Goal: Use online tool/utility: Utilize a website feature to perform a specific function

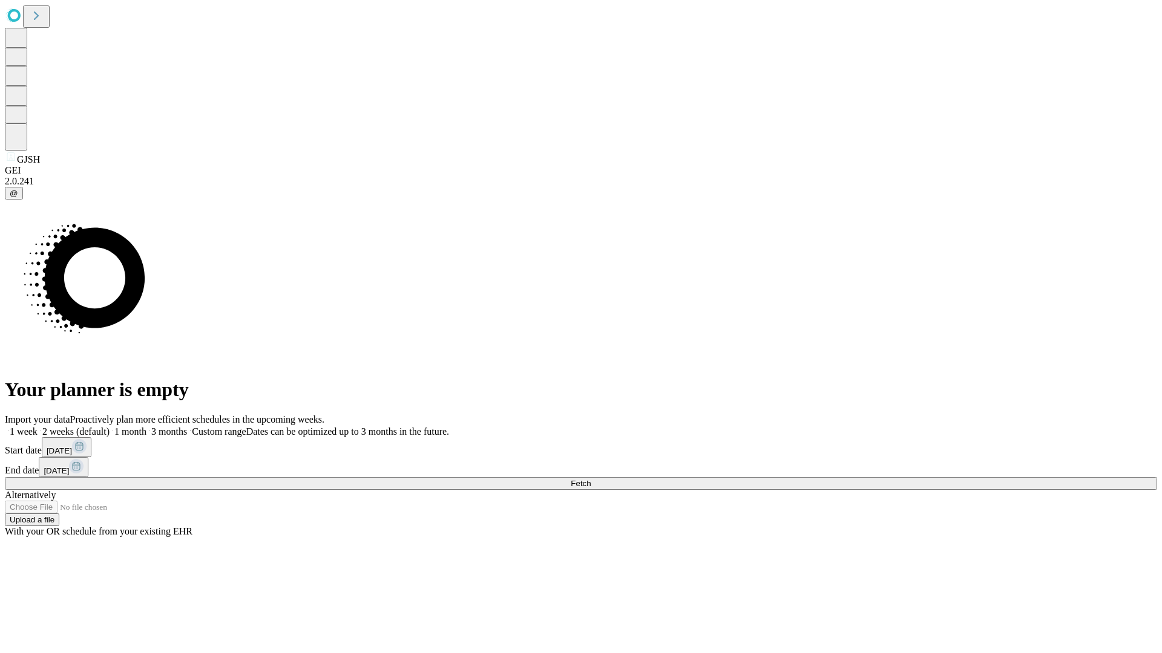
click at [591, 479] on span "Fetch" at bounding box center [581, 483] width 20 height 9
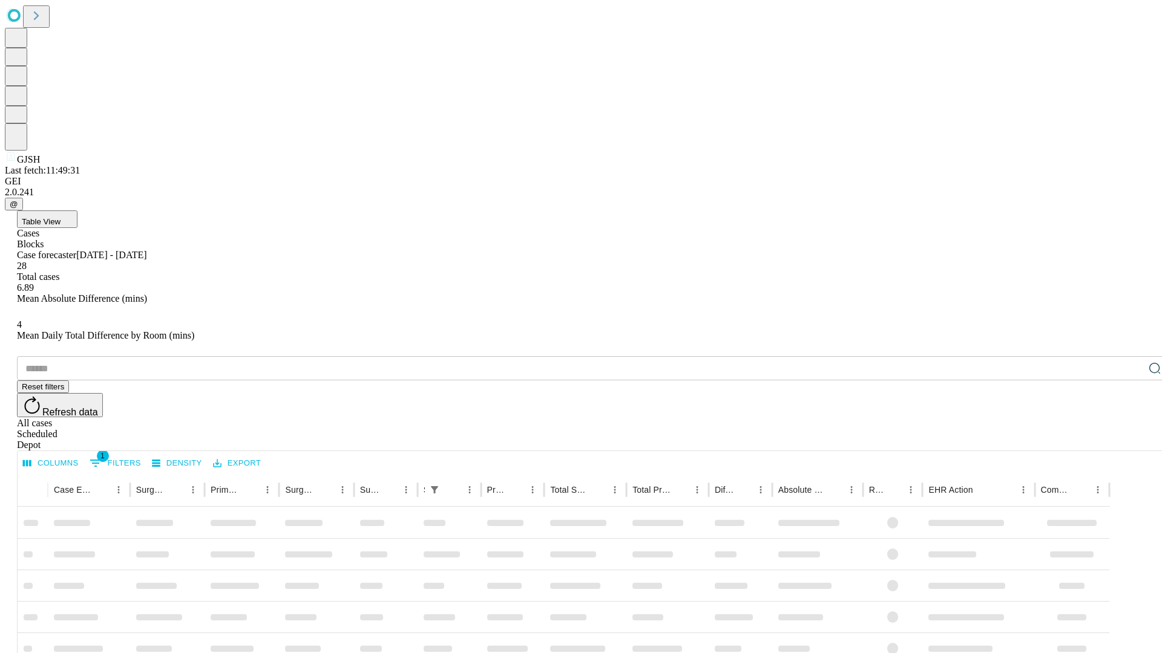
click at [61, 217] on span "Table View" at bounding box center [41, 221] width 39 height 9
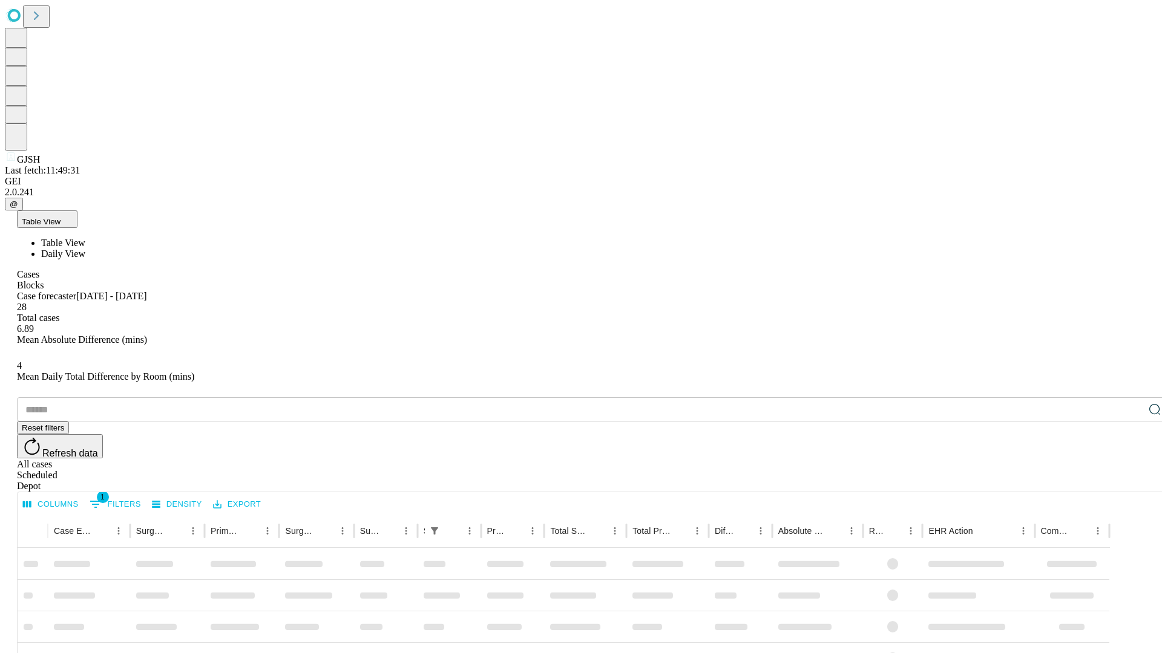
click at [85, 249] on span "Daily View" at bounding box center [63, 254] width 44 height 10
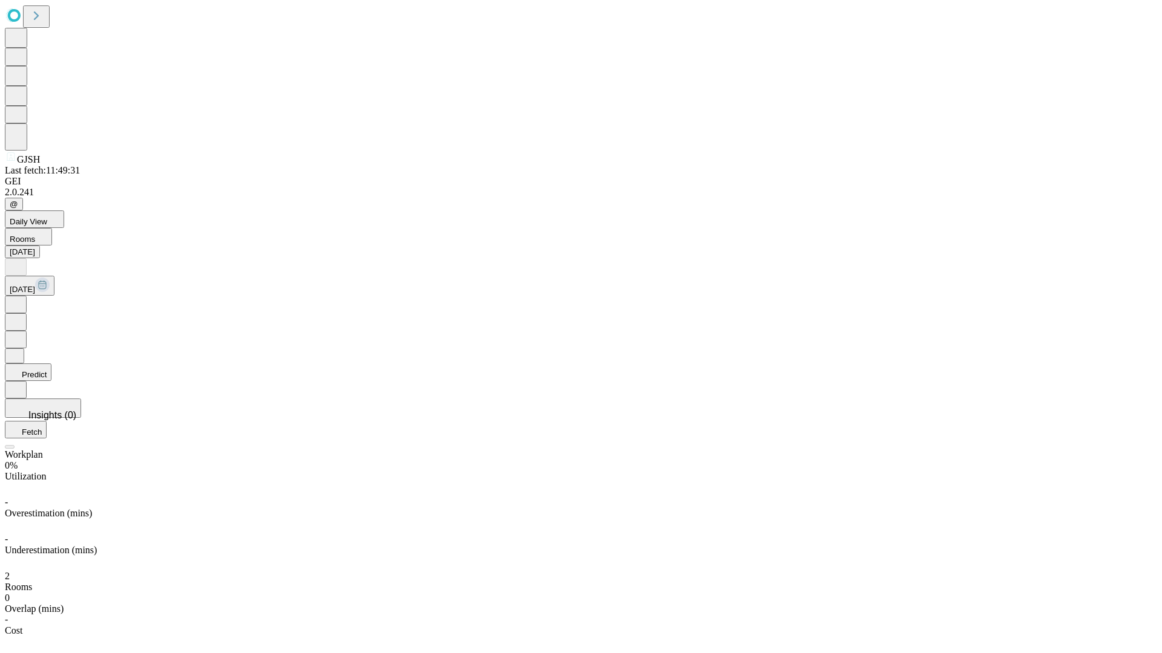
click at [51, 364] on button "Predict" at bounding box center [28, 373] width 47 height 18
